Goal: Information Seeking & Learning: Learn about a topic

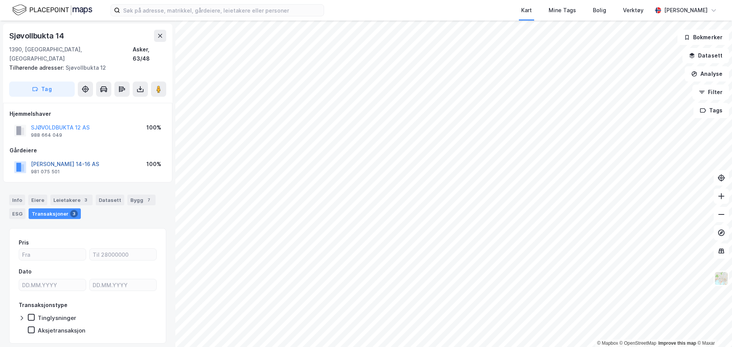
click at [0, 0] on button "[PERSON_NAME] 14-16 AS" at bounding box center [0, 0] width 0 height 0
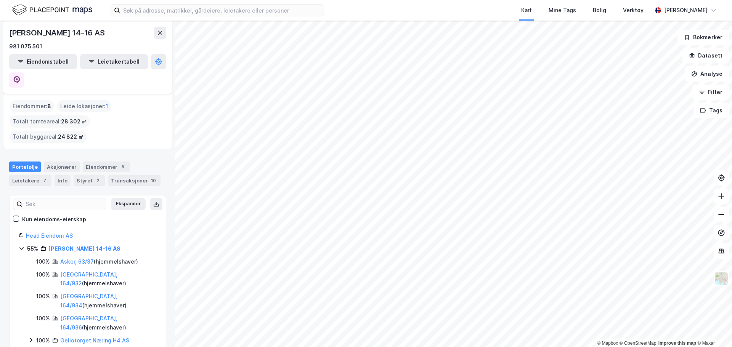
scroll to position [38, 0]
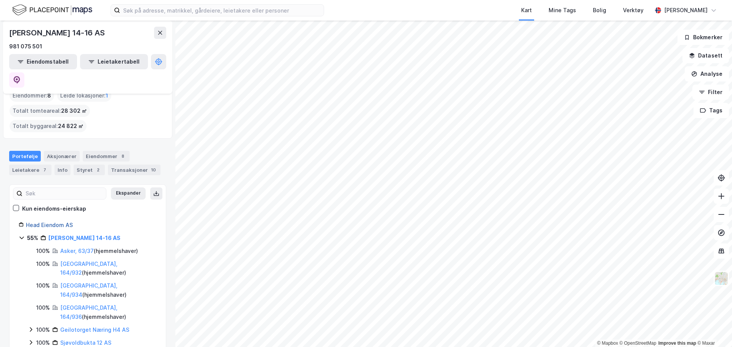
click at [49, 222] on link "Head Eiendom AS" at bounding box center [49, 225] width 47 height 6
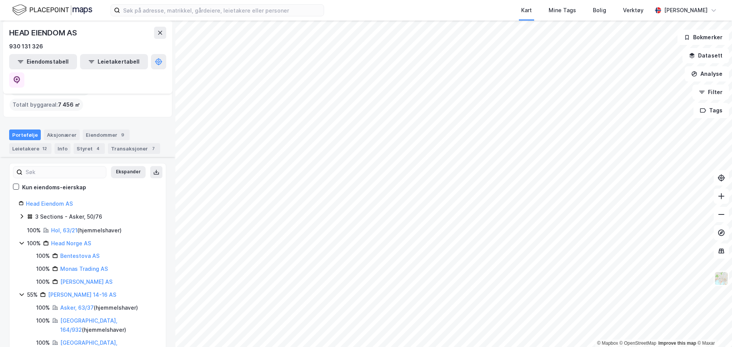
scroll to position [75, 0]
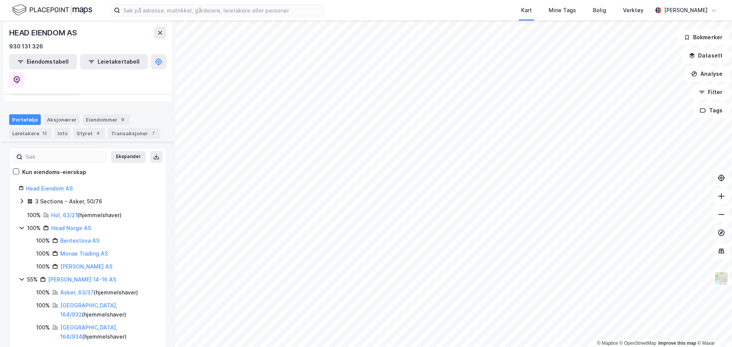
click at [22, 198] on icon at bounding box center [22, 201] width 6 height 6
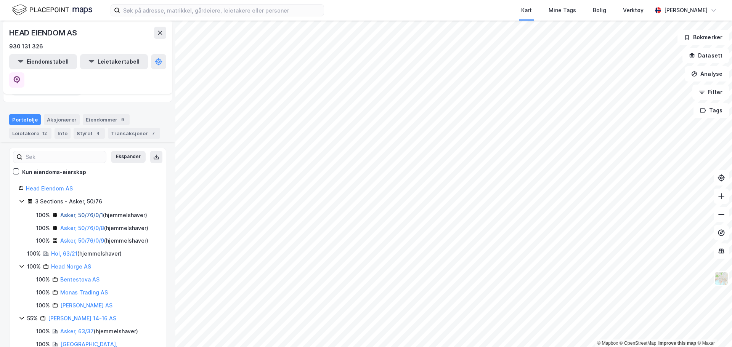
click at [75, 212] on link "Asker, 50/76/0/1" at bounding box center [81, 215] width 43 height 6
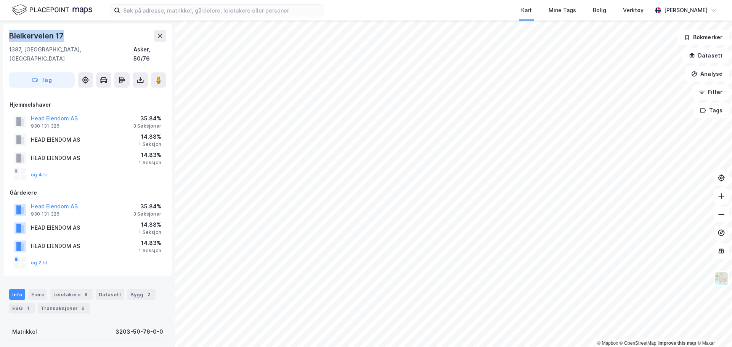
drag, startPoint x: 67, startPoint y: 35, endPoint x: 4, endPoint y: 37, distance: 62.6
click at [4, 37] on div "Bleikerveien 17 1387, Asker, Akershus Asker, 50/76 Tag" at bounding box center [87, 59] width 169 height 70
copy div "Bleikerveien 17"
click at [61, 303] on div "Transaksjoner 9" at bounding box center [64, 308] width 52 height 11
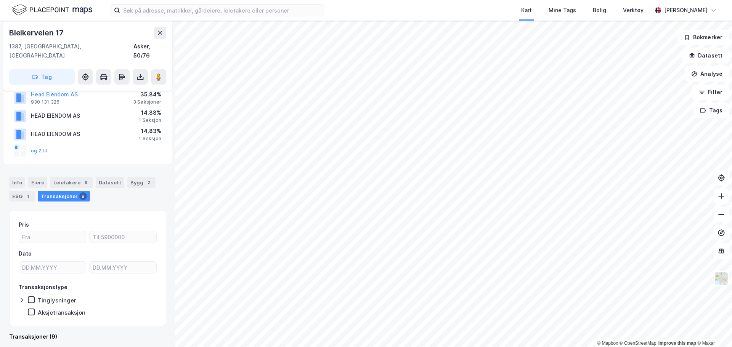
scroll to position [109, 0]
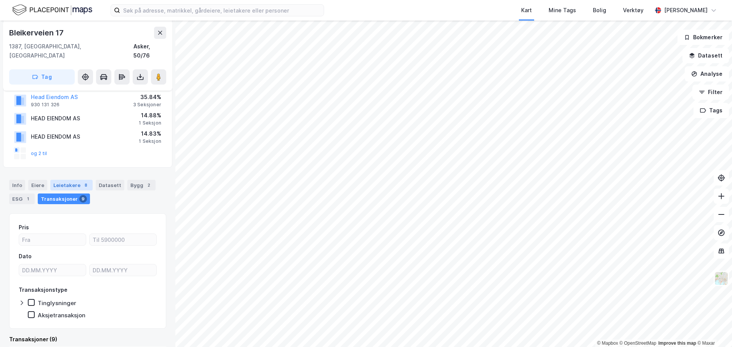
click at [66, 180] on div "Leietakere 8" at bounding box center [71, 185] width 42 height 11
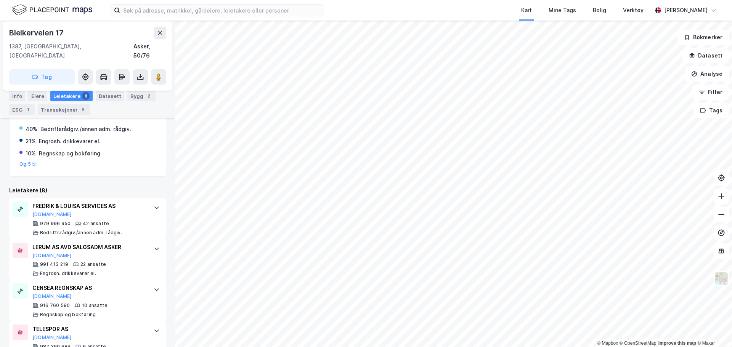
scroll to position [262, 0]
